Goal: Information Seeking & Learning: Learn about a topic

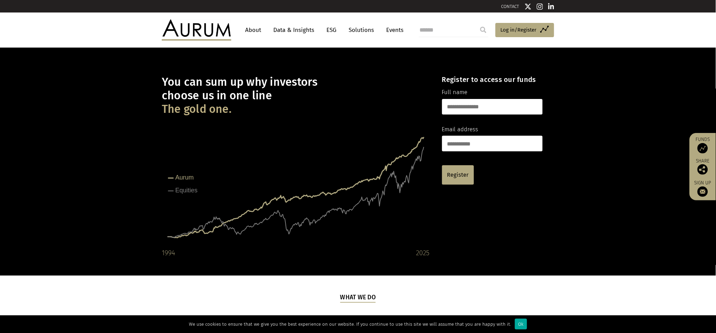
click at [496, 106] on input "text" at bounding box center [492, 107] width 101 height 16
click at [383, 118] on div "You can sum up why investors choose us in one line The gold one. Created with H…" at bounding box center [296, 161] width 268 height 193
click at [466, 102] on input "text" at bounding box center [492, 107] width 101 height 16
click at [513, 24] on link "Access Funds Log in/Register" at bounding box center [525, 30] width 59 height 15
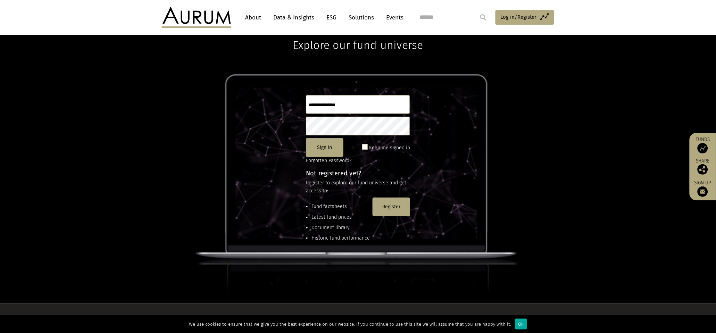
scroll to position [46, 0]
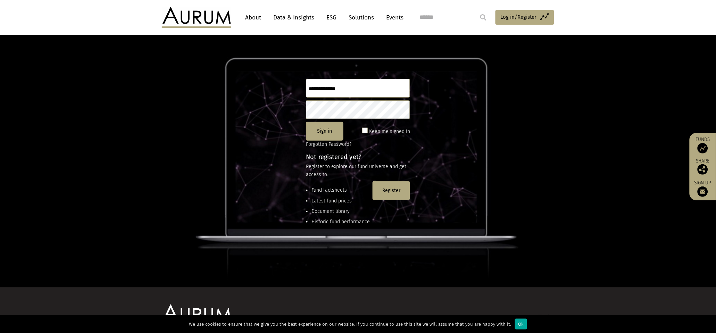
click at [344, 91] on input "text" at bounding box center [358, 88] width 104 height 19
type input "**********"
click at [333, 135] on button "Sign in" at bounding box center [325, 131] width 38 height 19
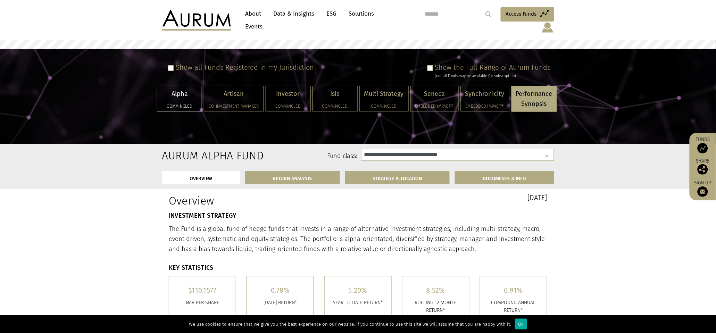
select select "**********"
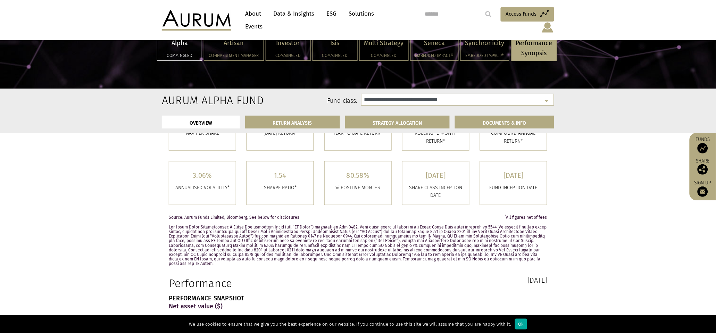
scroll to position [46, 0]
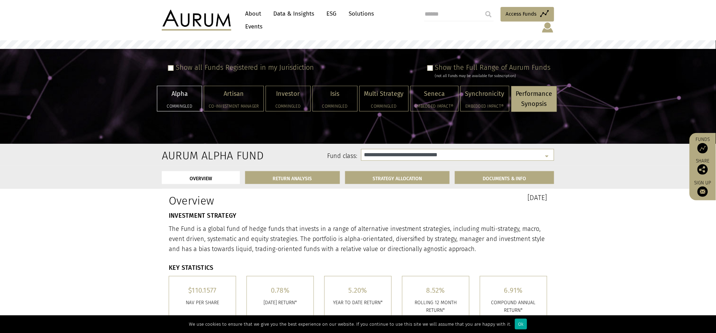
click at [296, 18] on link "Data & Insights" at bounding box center [294, 13] width 48 height 13
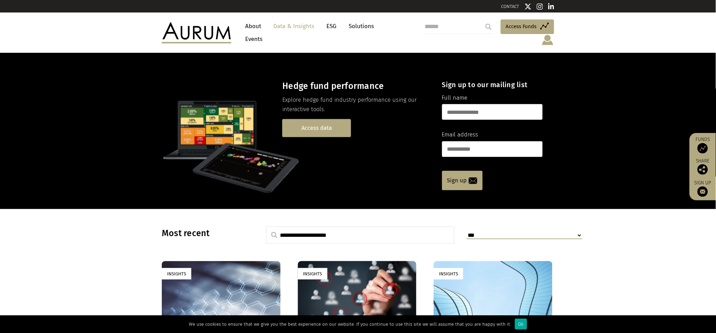
click at [319, 121] on link "Access data" at bounding box center [316, 128] width 69 height 18
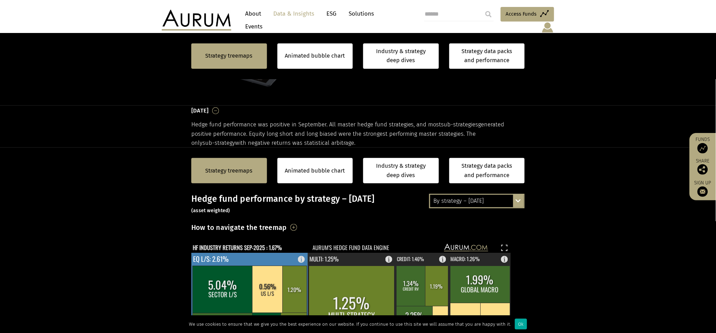
scroll to position [185, 0]
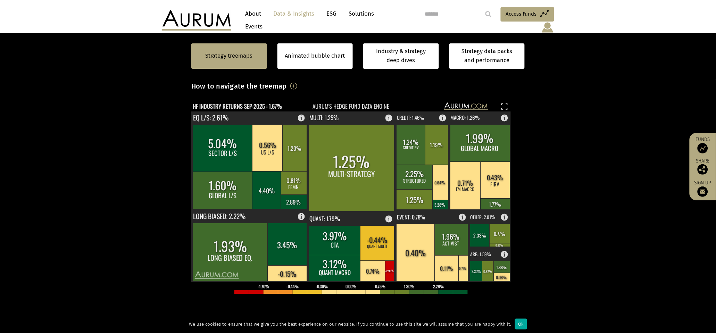
click at [511, 102] on icon "HF INDUSTRY RETURNS SEP-2025 : 1.67% Aurum's hedge fund data engine" at bounding box center [351, 107] width 320 height 10
click at [503, 102] on rect at bounding box center [504, 106] width 8 height 8
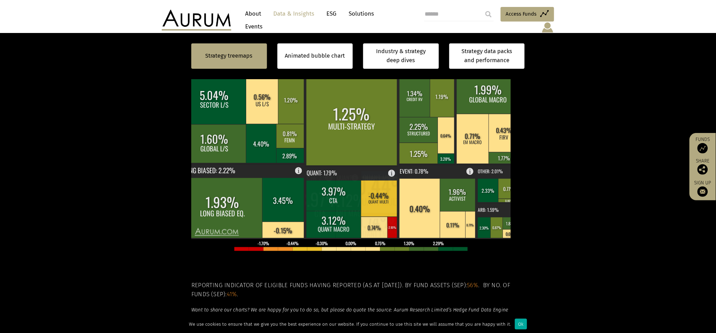
scroll to position [278, 0]
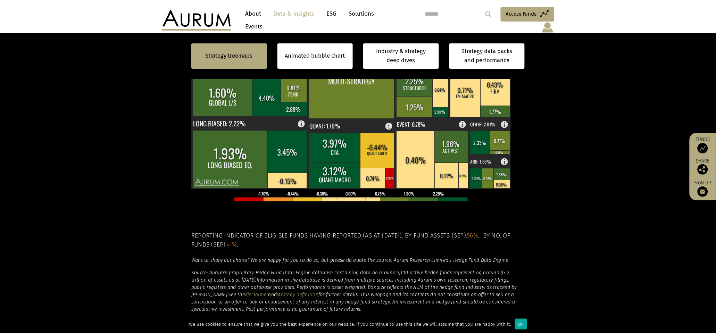
click at [603, 141] on section "Strategy treemaps Animated bubble chart Industry & strategy deep dives Strategy…" at bounding box center [358, 131] width 716 height 434
click at [592, 141] on section "Strategy treemaps Animated bubble chart Industry & strategy deep dives Strategy…" at bounding box center [358, 131] width 716 height 434
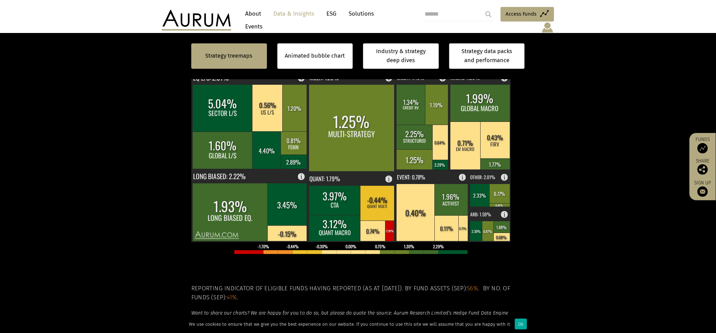
scroll to position [185, 0]
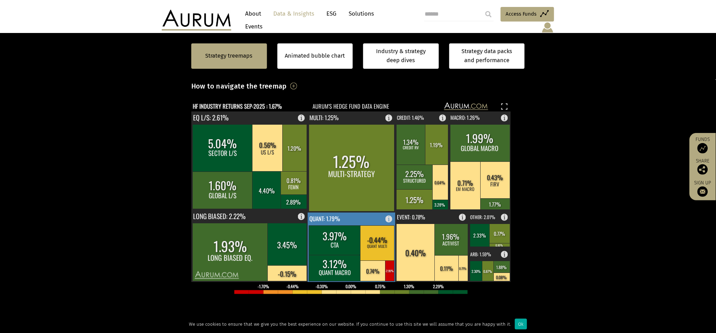
click at [337, 214] on text "QUANT: 1.79%" at bounding box center [324, 218] width 31 height 9
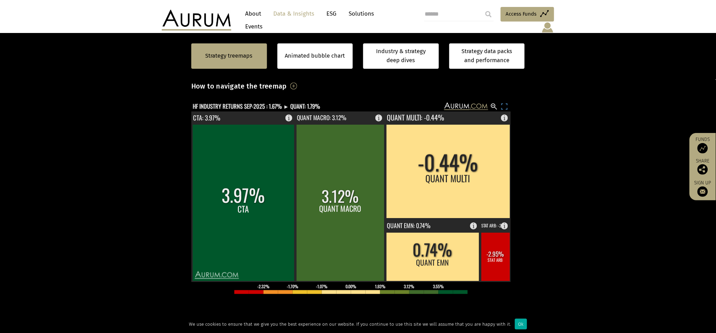
click at [505, 102] on rect at bounding box center [504, 106] width 8 height 8
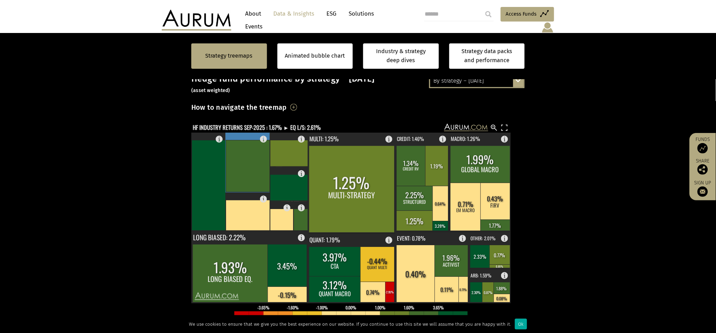
scroll to position [139, 0]
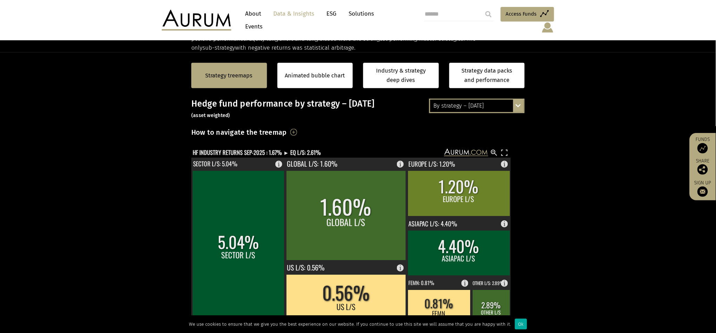
click at [287, 127] on h3 "How to navigate the treemap" at bounding box center [239, 132] width 96 height 12
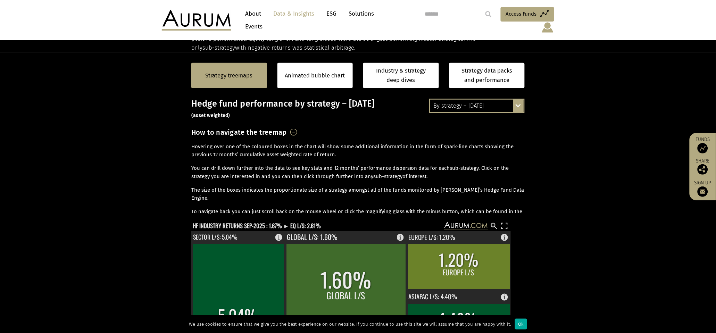
click at [287, 126] on h3 "How to navigate the treemap" at bounding box center [239, 132] width 96 height 12
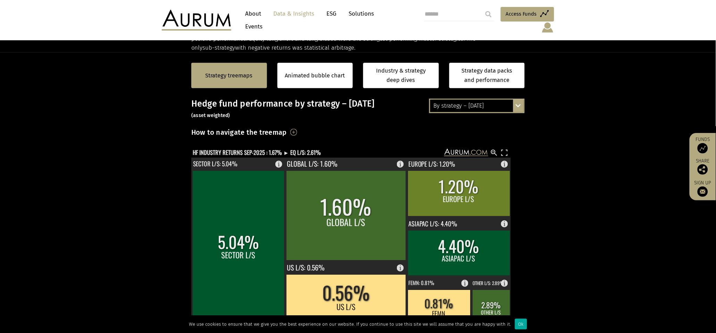
click at [519, 103] on div "By strategy – September 2025 By strategy – September 2025 By strategy – year to…" at bounding box center [477, 106] width 96 height 15
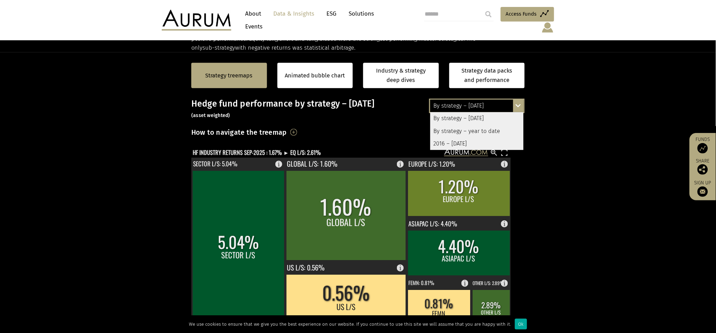
click at [472, 140] on div "2016 – [DATE]" at bounding box center [476, 144] width 93 height 13
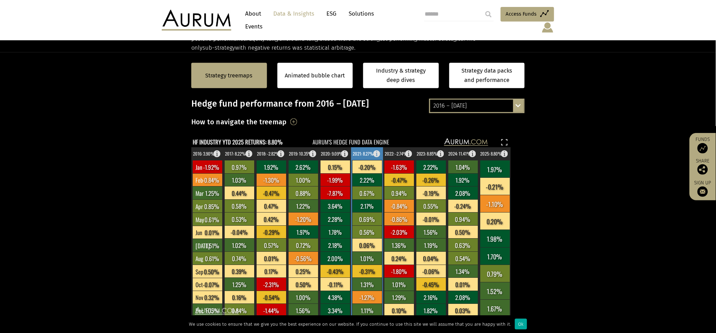
click at [379, 148] on rect at bounding box center [379, 152] width 8 height 10
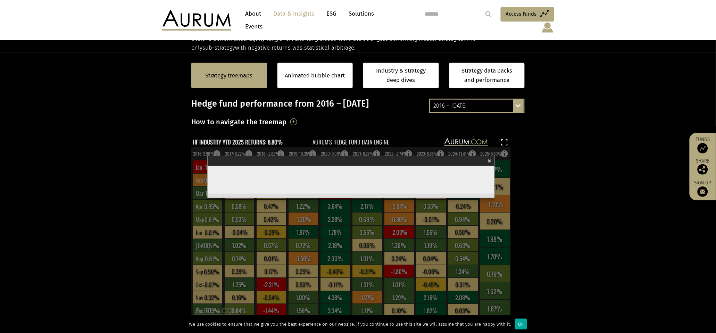
click at [379, 148] on rect at bounding box center [351, 232] width 320 height 171
click at [489, 156] on span "×" at bounding box center [490, 160] width 4 height 8
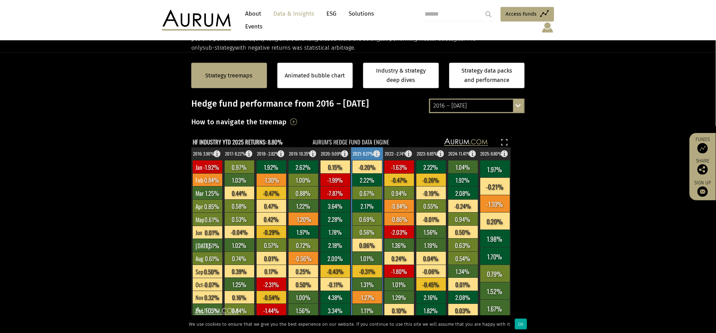
click at [368, 180] on rect at bounding box center [368, 180] width 30 height 13
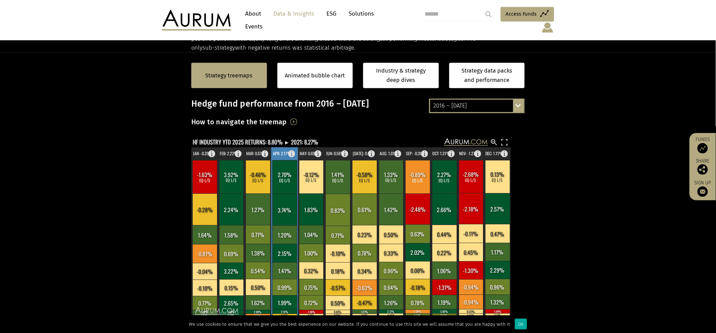
click at [286, 164] on rect at bounding box center [285, 177] width 25 height 34
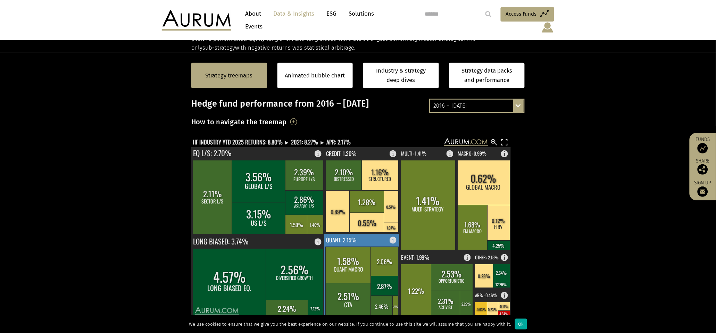
click at [392, 234] on rect at bounding box center [395, 239] width 8 height 10
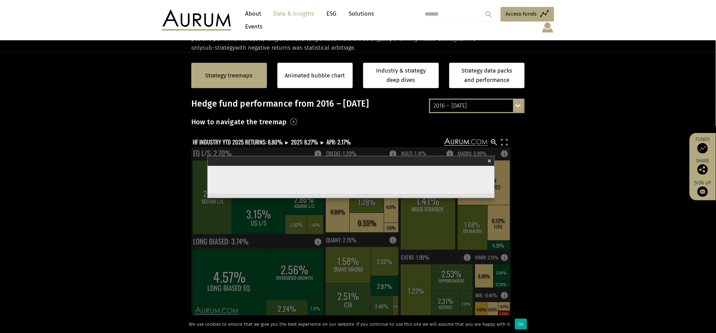
click at [494, 156] on div "× Quant" at bounding box center [351, 161] width 287 height 10
click at [490, 156] on span "×" at bounding box center [490, 160] width 4 height 8
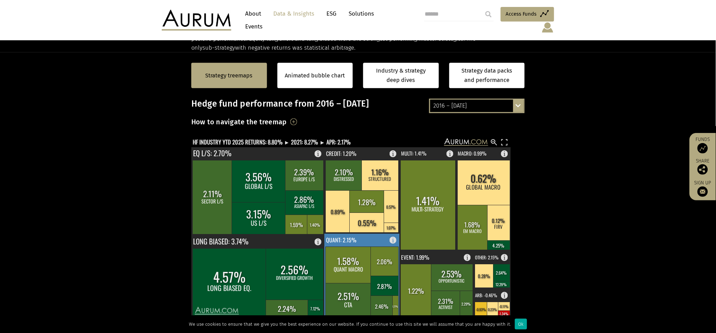
click at [362, 234] on rect at bounding box center [362, 276] width 76 height 84
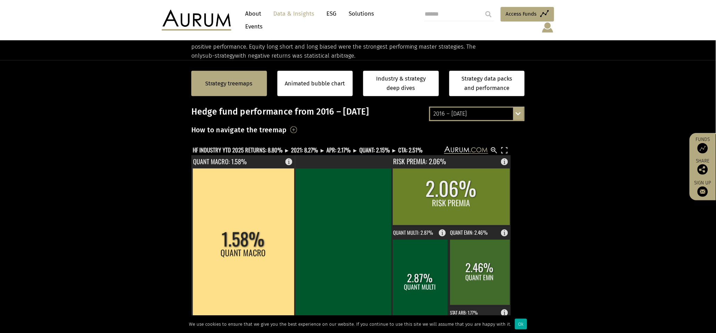
scroll to position [97, 0]
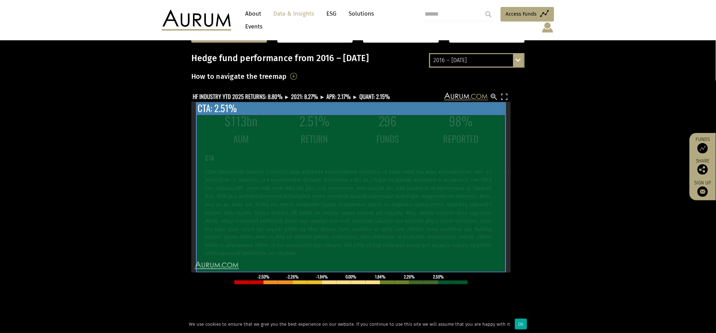
scroll to position [185, 0]
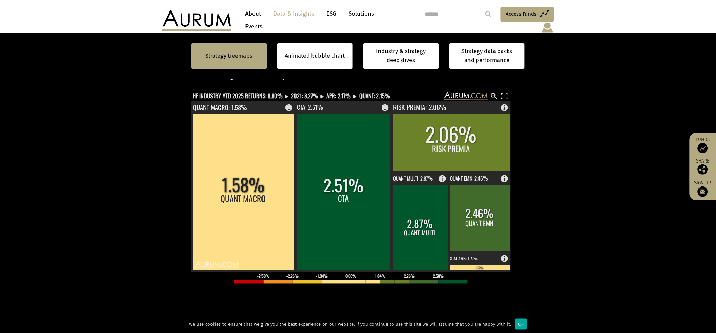
click at [600, 218] on section "Strategy treemaps Animated bubble chart Industry & strategy deep dives Strategy…" at bounding box center [358, 223] width 716 height 434
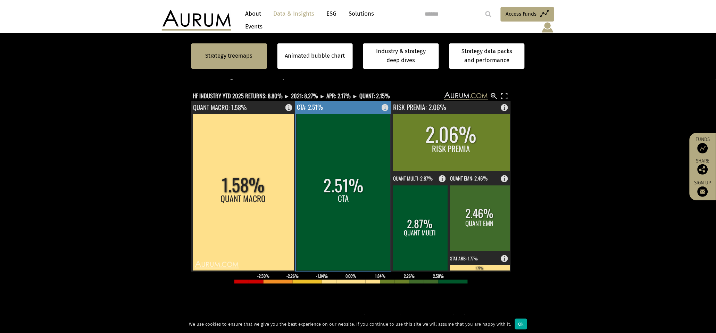
click at [386, 101] on rect at bounding box center [387, 106] width 8 height 10
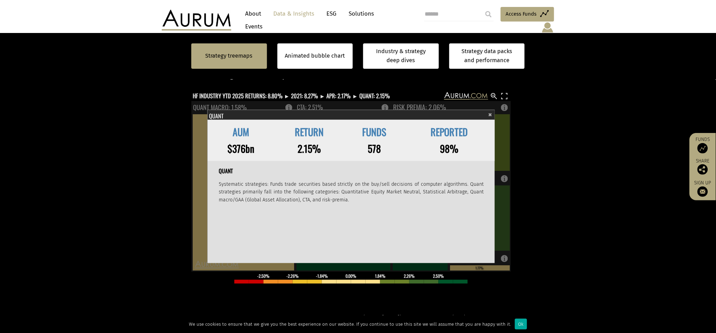
click at [491, 110] on span "×" at bounding box center [491, 114] width 4 height 8
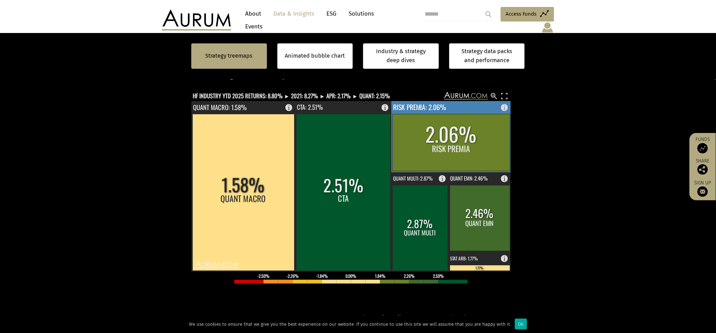
click at [505, 101] on rect at bounding box center [507, 106] width 8 height 10
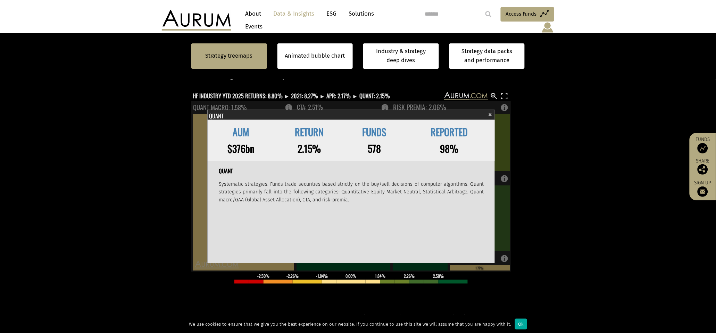
click at [492, 110] on span "×" at bounding box center [491, 114] width 4 height 8
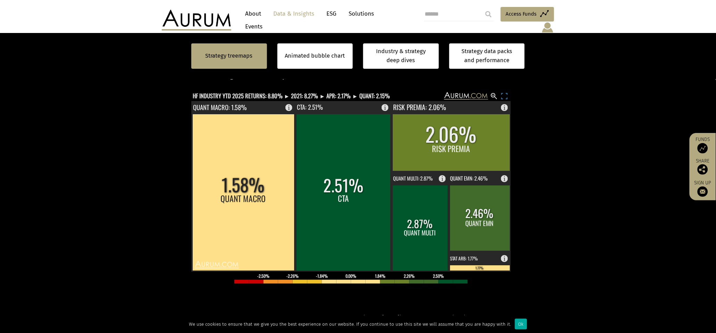
click at [507, 92] on rect at bounding box center [504, 96] width 8 height 8
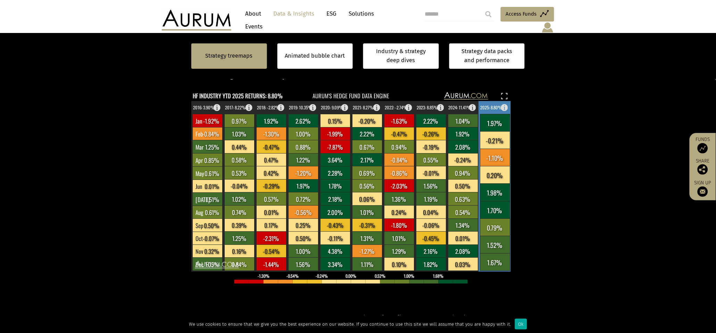
click at [504, 152] on rect at bounding box center [495, 157] width 30 height 17
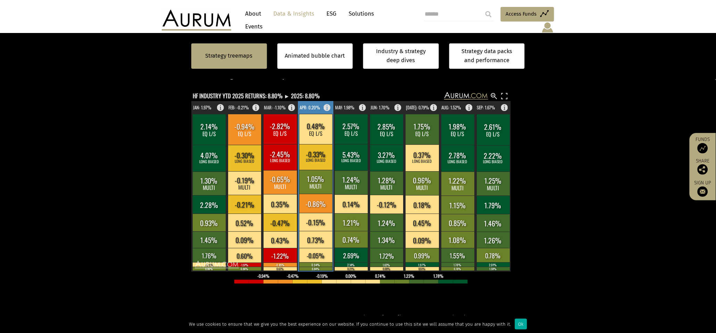
click at [315, 104] on text "APR: 0.20%" at bounding box center [310, 107] width 20 height 7
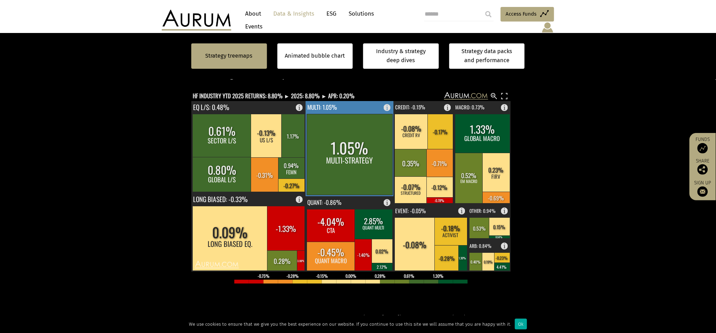
drag, startPoint x: 315, startPoint y: 103, endPoint x: 122, endPoint y: 134, distance: 195.2
click at [122, 134] on section "Strategy treemaps Animated bubble chart Industry & strategy deep dives Strategy…" at bounding box center [358, 223] width 716 height 434
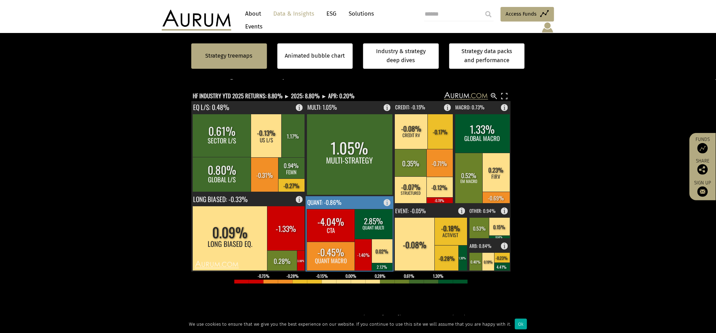
click at [335, 198] on text "QUANT: -0.86%" at bounding box center [324, 202] width 34 height 9
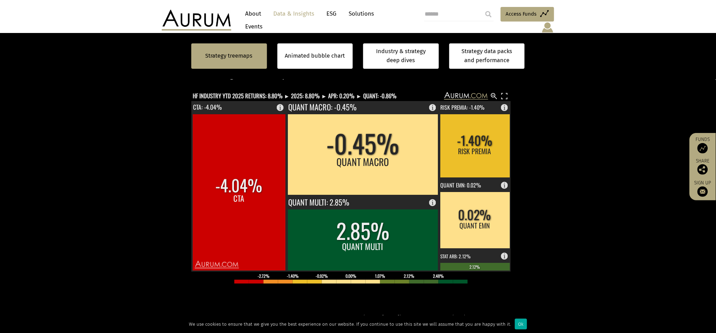
click at [618, 203] on section "Strategy treemaps Animated bubble chart Industry & strategy deep dives Strategy…" at bounding box center [358, 223] width 716 height 434
click at [585, 212] on section "Strategy treemaps Animated bubble chart Industry & strategy deep dives Strategy…" at bounding box center [358, 223] width 716 height 434
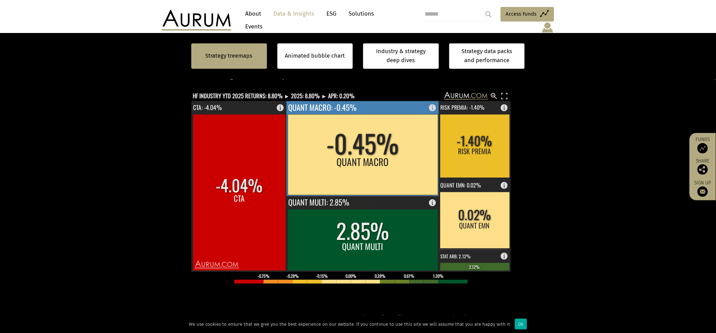
scroll to position [231, 0]
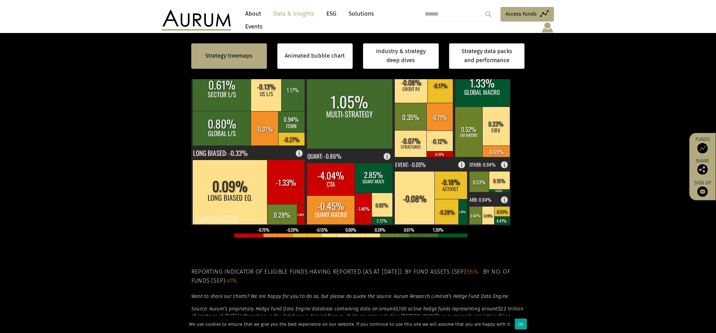
click at [569, 160] on section "Strategy treemaps Animated bubble chart Industry & strategy deep dives Strategy…" at bounding box center [358, 177] width 716 height 434
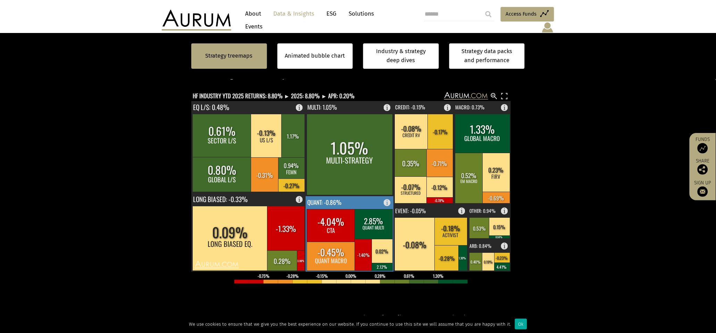
click at [384, 198] on rect at bounding box center [350, 234] width 89 height 76
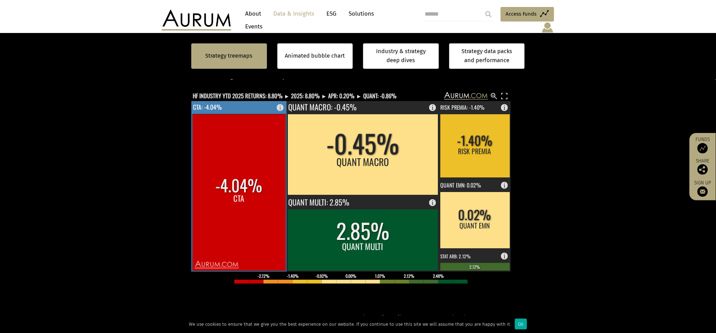
click at [282, 101] on rect at bounding box center [282, 106] width 8 height 10
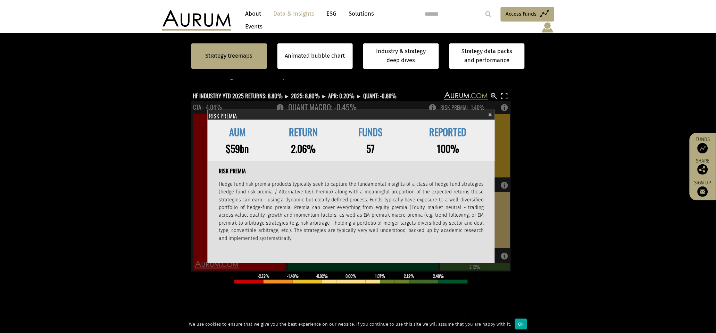
click at [489, 110] on span "×" at bounding box center [491, 114] width 4 height 8
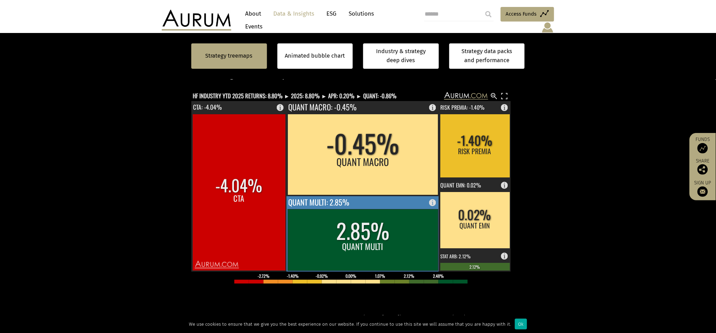
click at [431, 198] on rect at bounding box center [435, 201] width 8 height 10
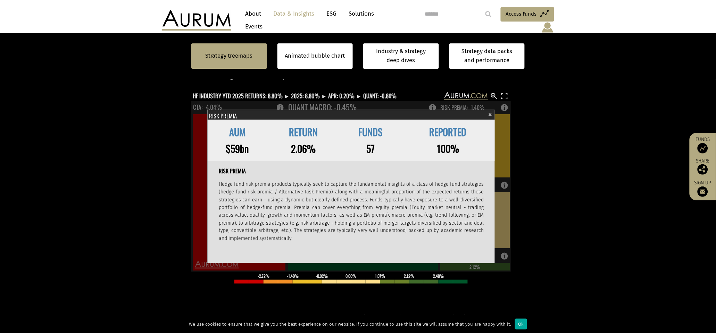
click at [490, 110] on span "×" at bounding box center [491, 114] width 4 height 8
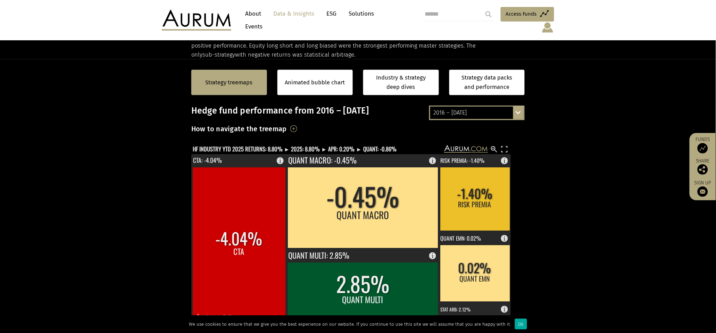
scroll to position [92, 0]
